Goal: Task Accomplishment & Management: Manage account settings

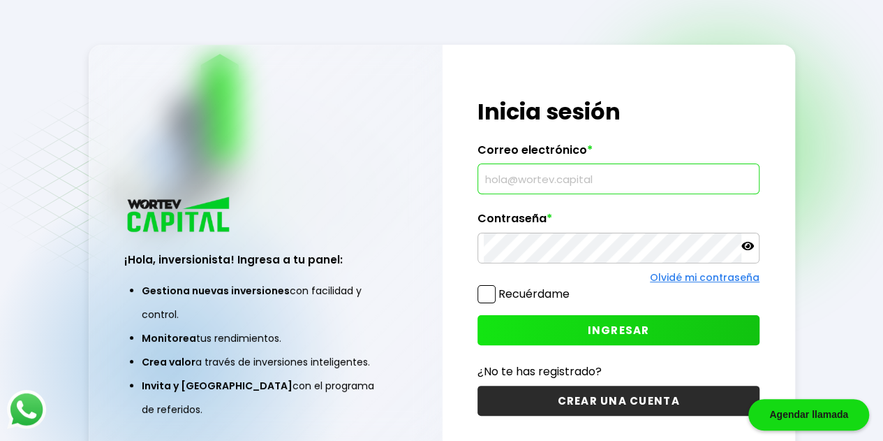
click at [573, 181] on input "text" at bounding box center [619, 178] width 270 height 29
type input "[DOMAIN_NAME][EMAIL_ADDRESS][PERSON_NAME][DOMAIN_NAME]"
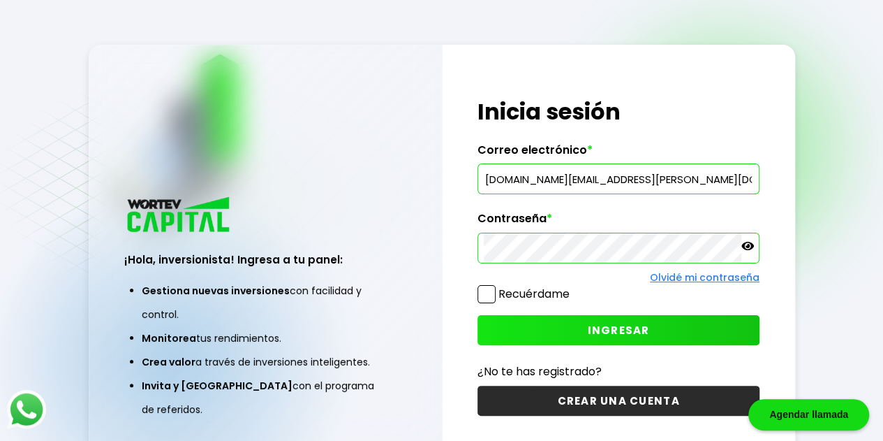
click at [749, 249] on icon at bounding box center [748, 246] width 13 height 13
click at [587, 333] on button "INGRESAR" at bounding box center [619, 330] width 282 height 30
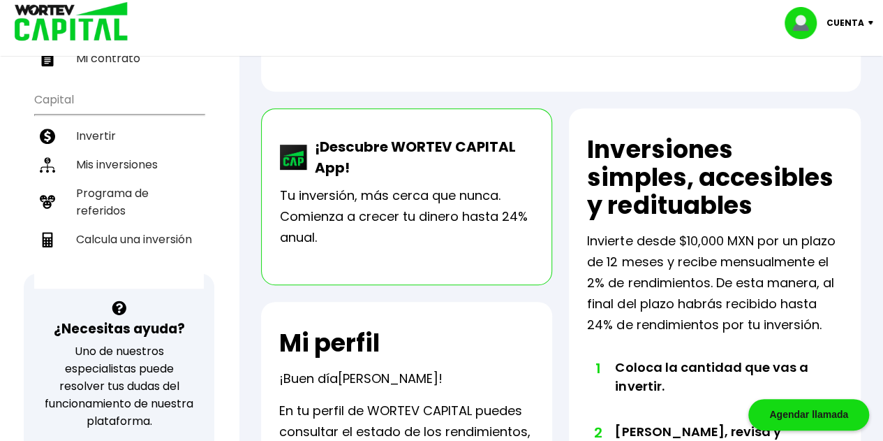
scroll to position [263, 0]
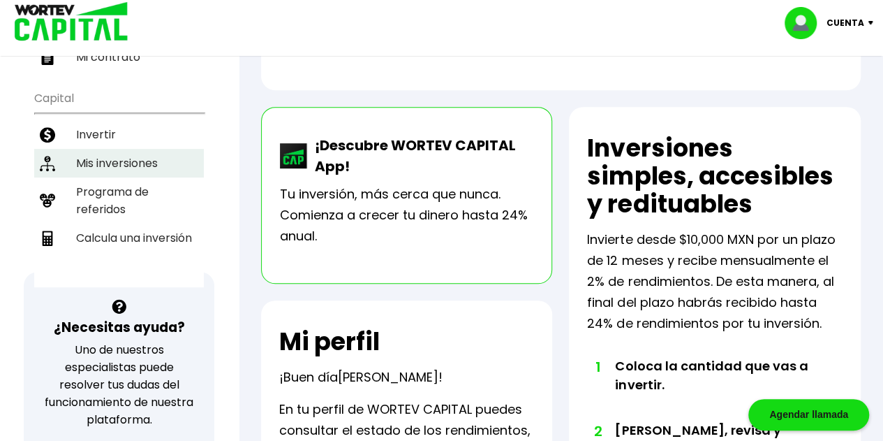
click at [122, 159] on li "Mis inversiones" at bounding box center [119, 163] width 170 height 29
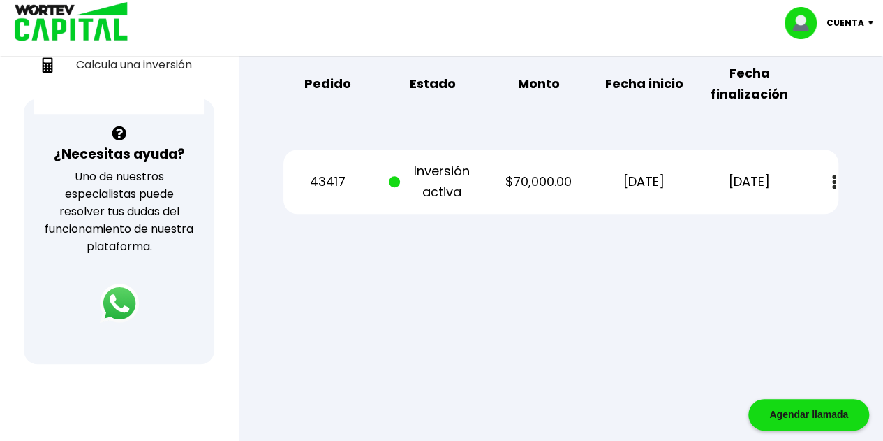
scroll to position [437, 0]
click at [835, 181] on img at bounding box center [834, 181] width 4 height 15
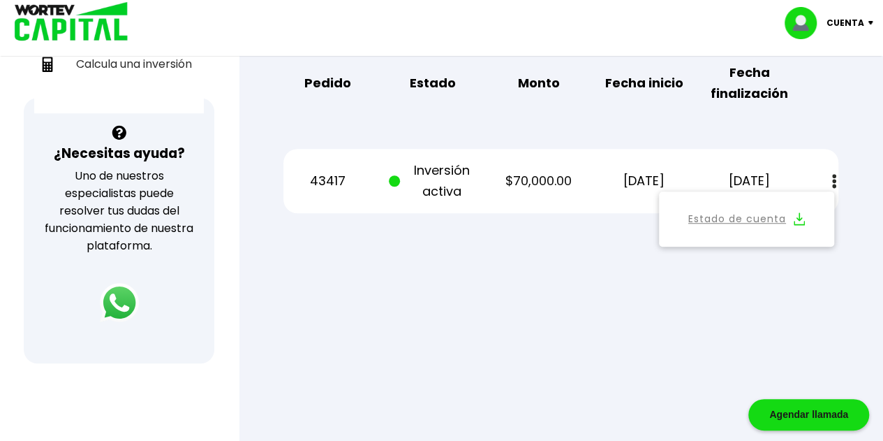
click at [726, 226] on link "Estado de cuenta" at bounding box center [738, 218] width 98 height 17
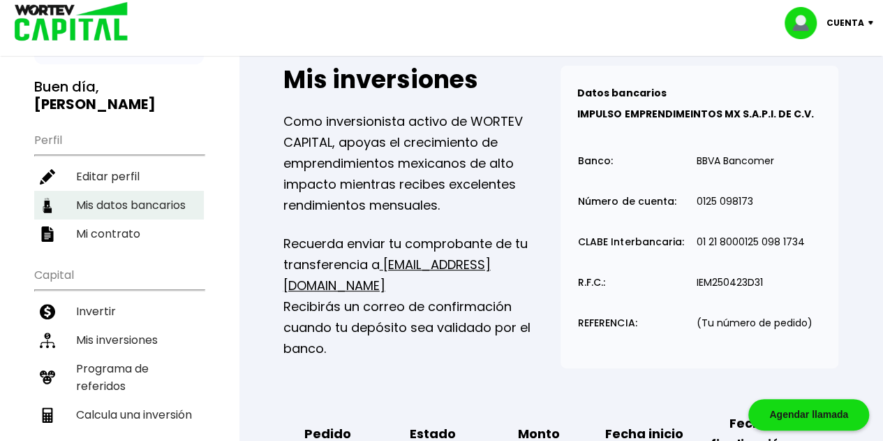
scroll to position [88, 0]
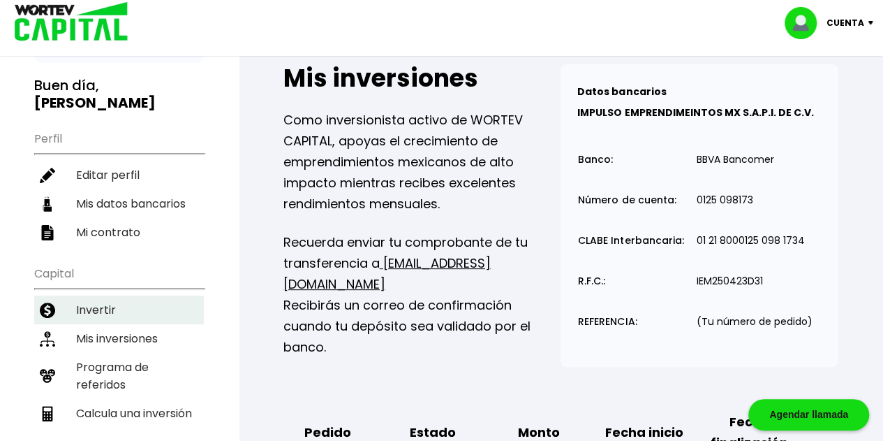
click at [110, 310] on li "Invertir" at bounding box center [119, 309] width 170 height 29
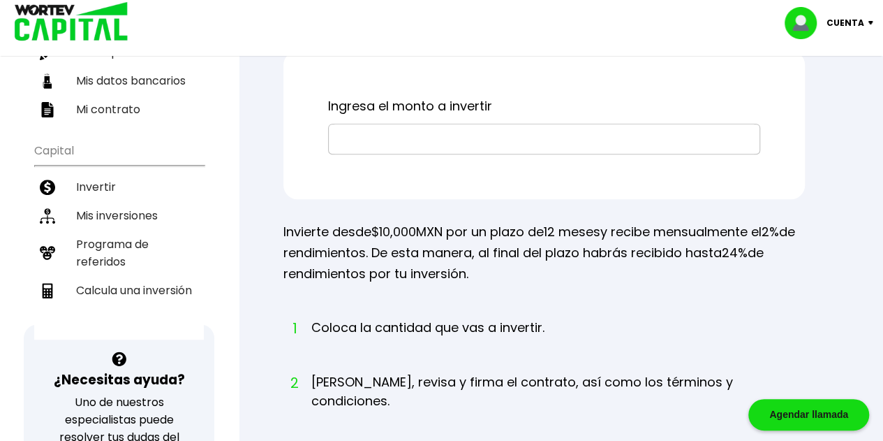
scroll to position [212, 0]
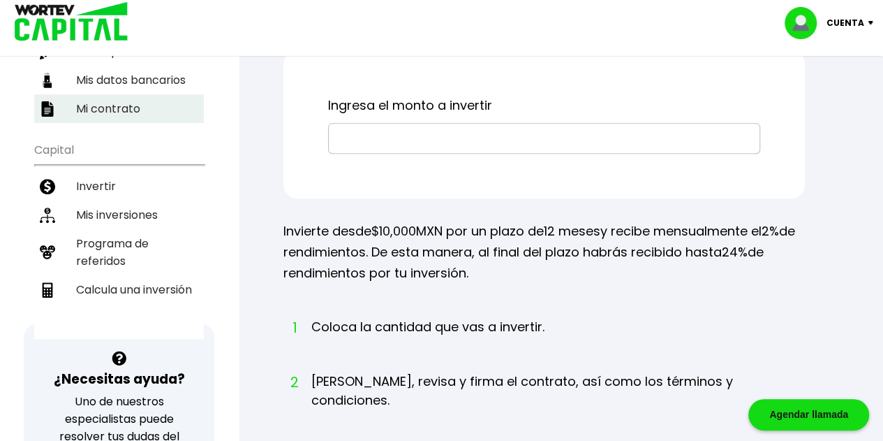
click at [105, 100] on li "Mi contrato" at bounding box center [119, 108] width 170 height 29
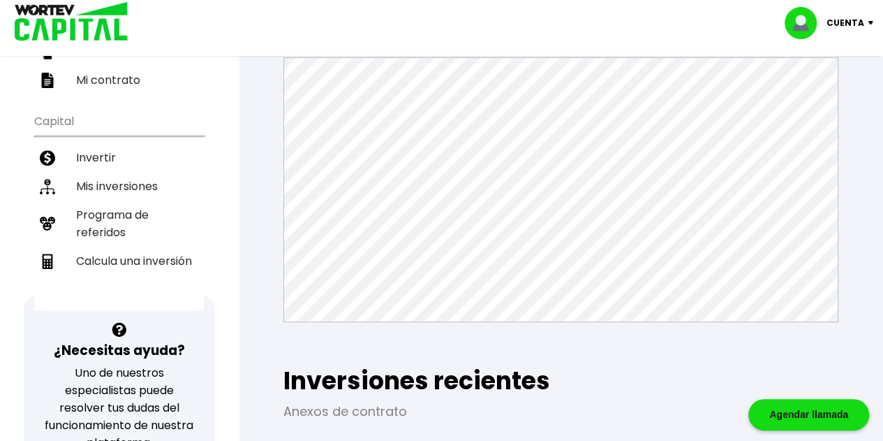
scroll to position [233, 0]
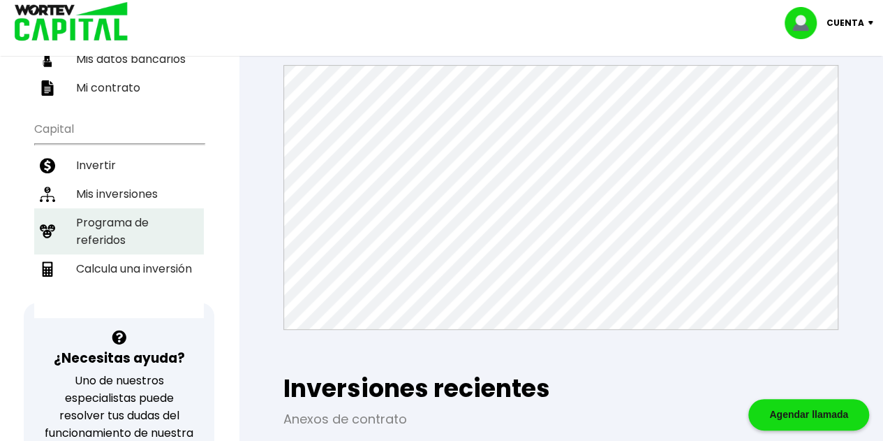
click at [97, 220] on li "Programa de referidos" at bounding box center [119, 231] width 170 height 46
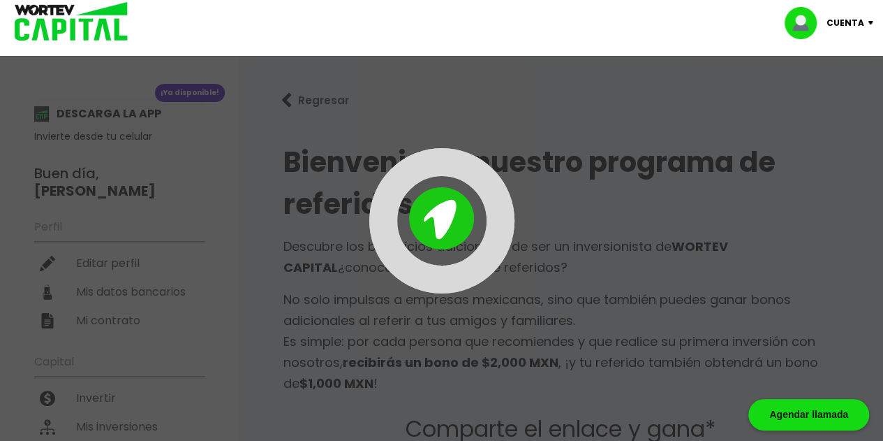
type input "[URL][DOMAIN_NAME][DOMAIN_NAME][PERSON_NAME]"
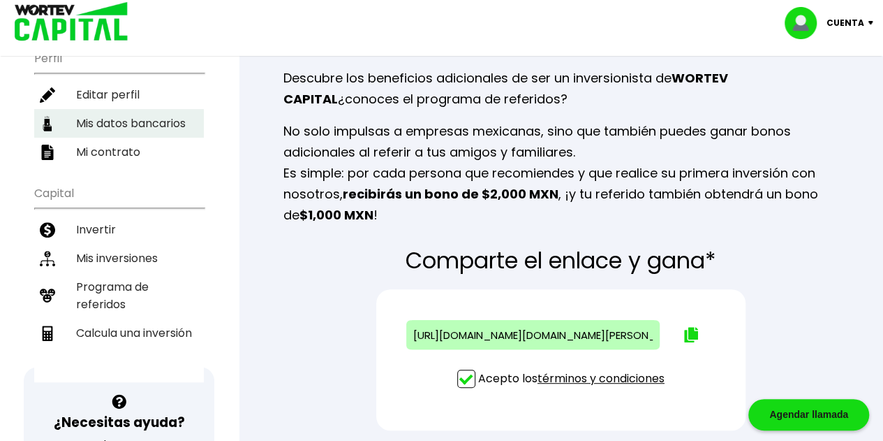
scroll to position [169, 0]
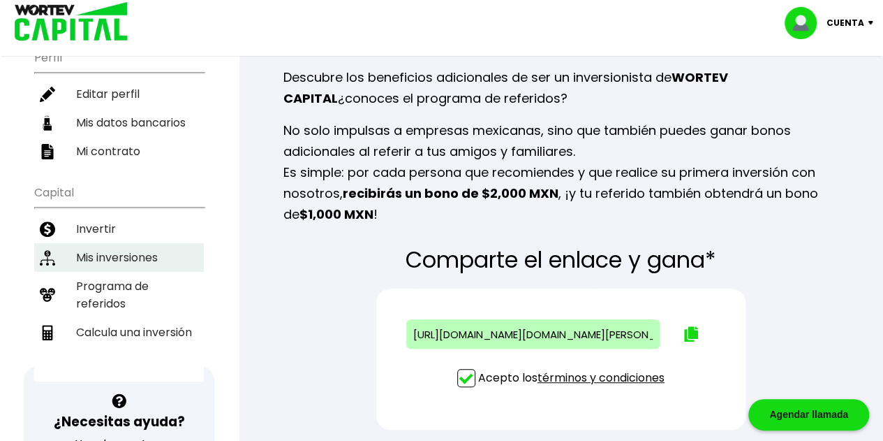
click at [112, 243] on li "Mis inversiones" at bounding box center [119, 257] width 170 height 29
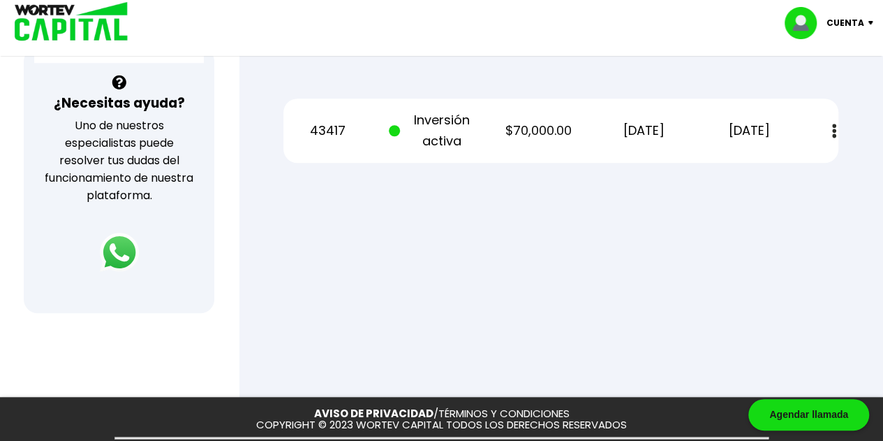
scroll to position [542, 0]
